Goal: Task Accomplishment & Management: Use online tool/utility

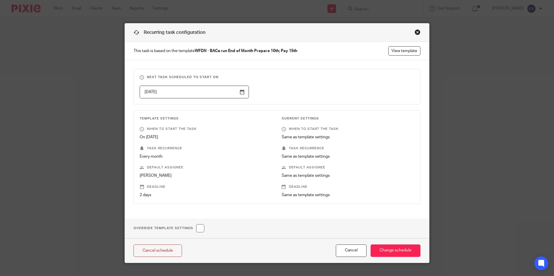
click at [415, 32] on div "Close this dialog window" at bounding box center [418, 32] width 6 height 6
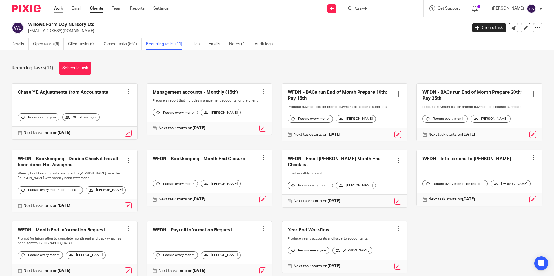
click at [63, 6] on link "Work" at bounding box center [58, 9] width 9 height 6
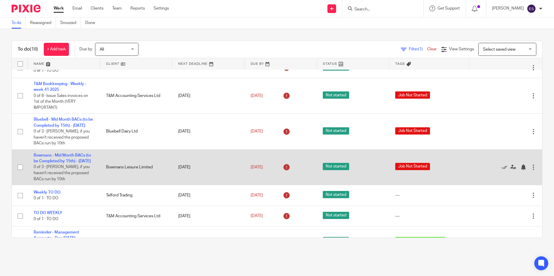
scroll to position [305, 0]
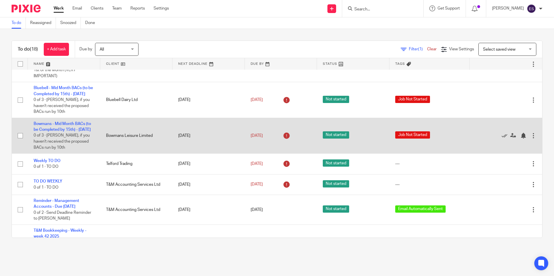
click at [53, 151] on td "Bowmans - Mid Month BACs (to be Completed by 15th) - October 2025 0 of 3 · Chas…" at bounding box center [64, 136] width 72 height 36
click at [66, 132] on link "Bowmans - Mid Month BACs (to be Completed by 15th) - [DATE]" at bounding box center [62, 127] width 57 height 10
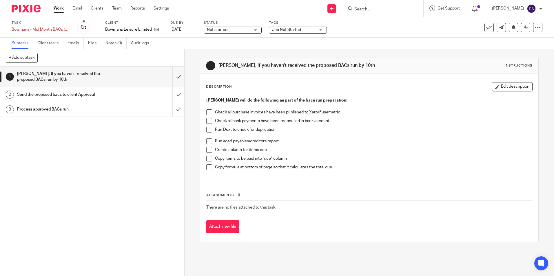
click at [80, 93] on h1 "Send the proposed bacs to client Approval" at bounding box center [67, 94] width 100 height 9
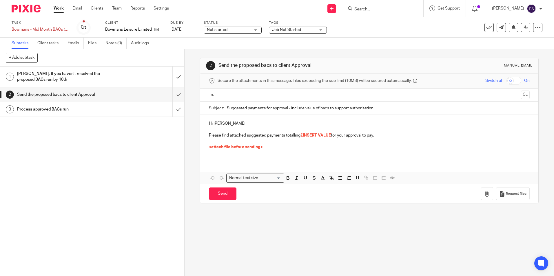
click at [45, 110] on h1 "Process approved BACs run" at bounding box center [67, 109] width 100 height 9
